Goal: Entertainment & Leisure: Consume media (video, audio)

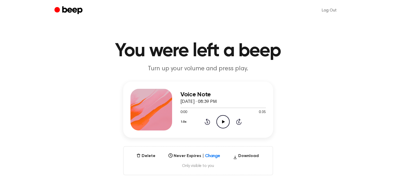
click at [221, 121] on icon "Play Audio" at bounding box center [223, 121] width 13 height 13
click at [239, 108] on div at bounding box center [223, 108] width 85 height 1
click at [225, 123] on icon "Play Audio" at bounding box center [223, 121] width 13 height 13
click at [220, 118] on icon "Play Audio" at bounding box center [223, 121] width 13 height 13
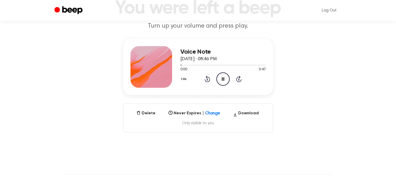
scroll to position [43, 0]
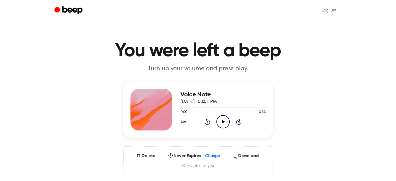
click at [222, 119] on icon "Play Audio" at bounding box center [223, 121] width 13 height 13
click at [219, 121] on icon "Play Audio" at bounding box center [223, 121] width 13 height 13
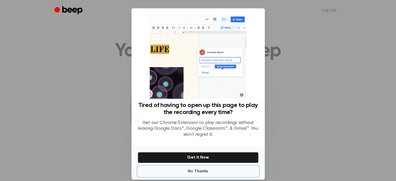
drag, startPoint x: 203, startPoint y: 172, endPoint x: 208, endPoint y: 169, distance: 5.6
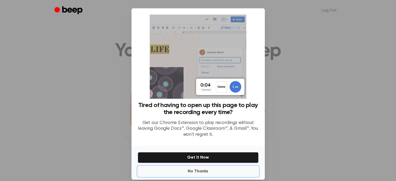
click at [203, 172] on button "No Thanks" at bounding box center [198, 171] width 121 height 10
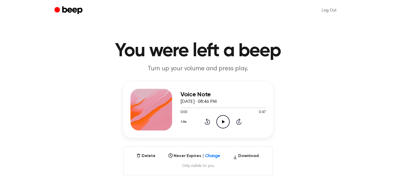
click at [222, 124] on icon "Play Audio" at bounding box center [223, 121] width 13 height 13
click at [199, 106] on div at bounding box center [223, 108] width 85 height 4
click at [223, 119] on icon "Play Audio" at bounding box center [223, 121] width 13 height 13
click at [184, 120] on button "1.0x" at bounding box center [185, 122] width 8 height 9
click at [198, 170] on li "1.5x" at bounding box center [191, 173] width 20 height 10
